Goal: Transaction & Acquisition: Purchase product/service

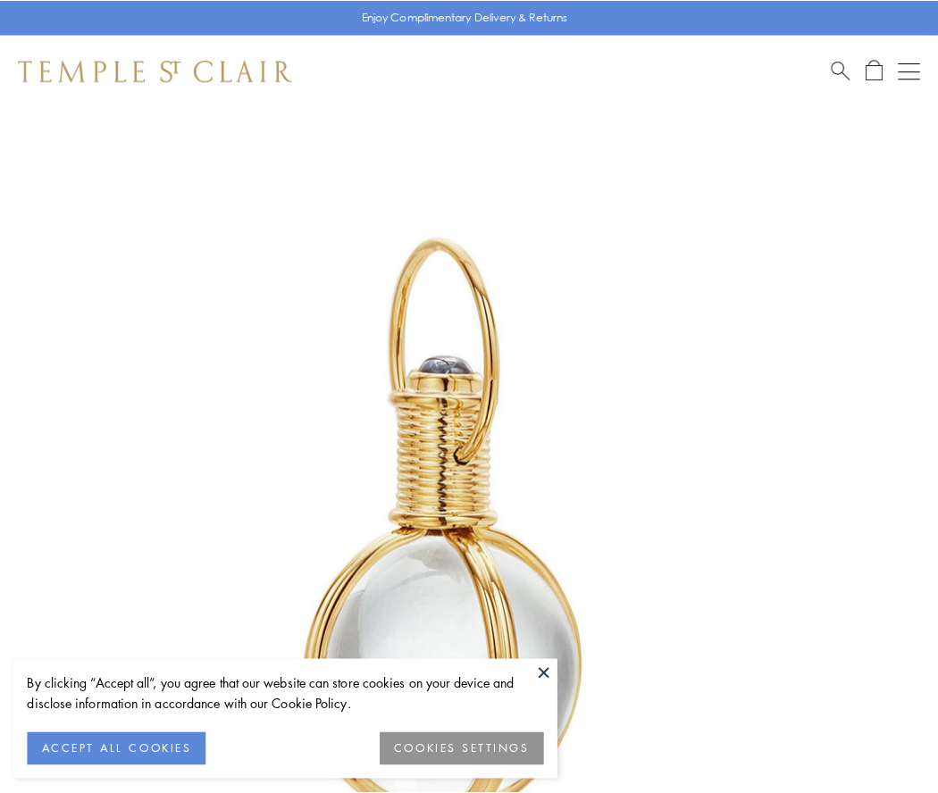
scroll to position [466, 0]
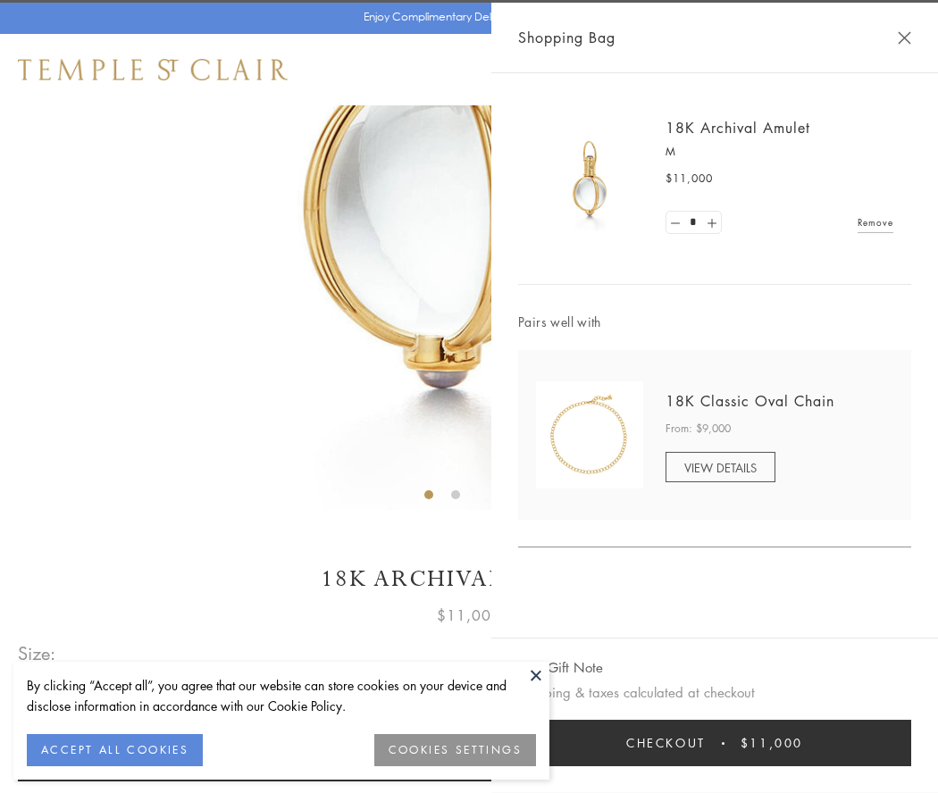
click at [715, 743] on button "Checkout $11,000" at bounding box center [714, 743] width 393 height 46
